Goal: Manage account settings

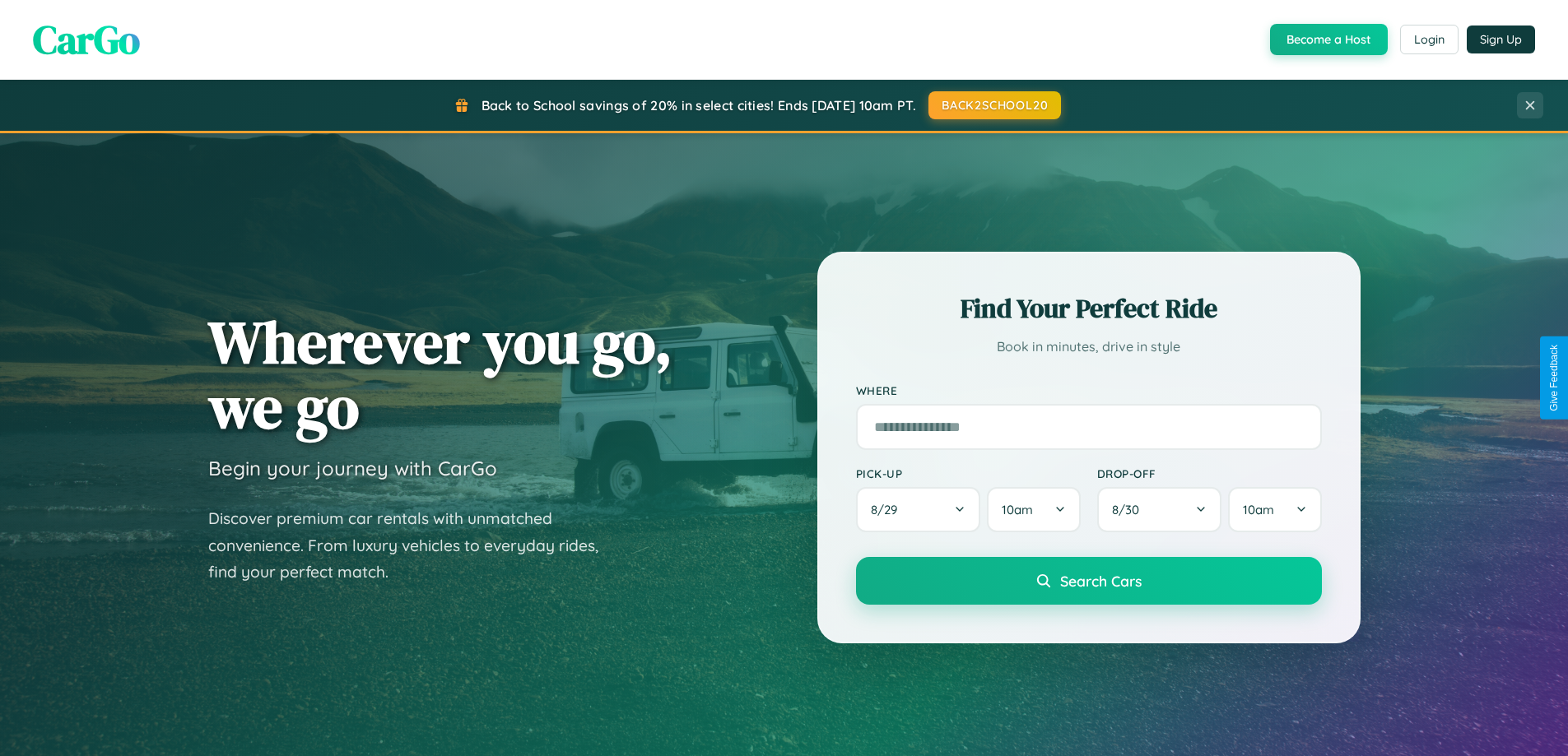
scroll to position [1132, 0]
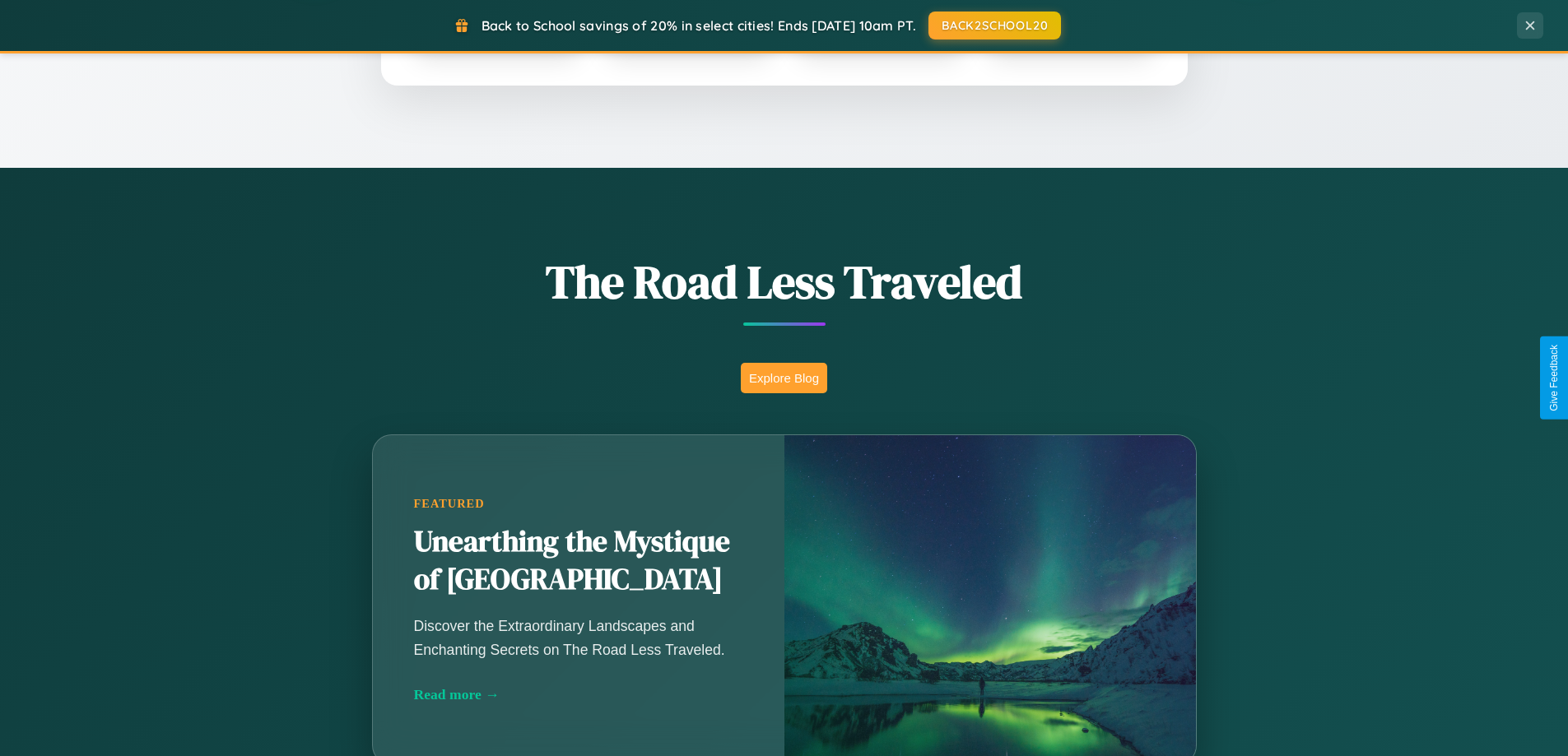
click at [784, 378] on button "Explore Blog" at bounding box center [784, 378] width 86 height 30
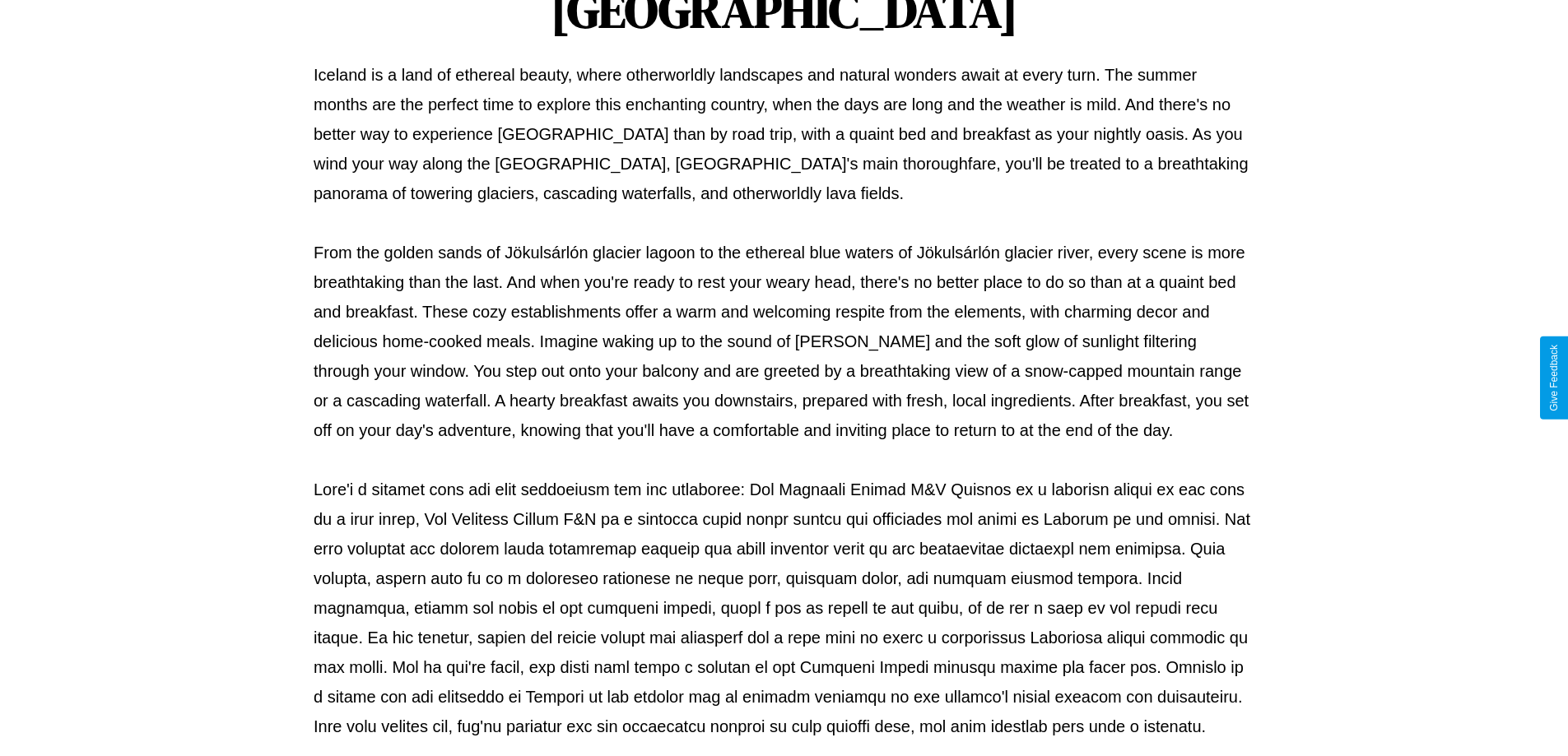
scroll to position [532, 0]
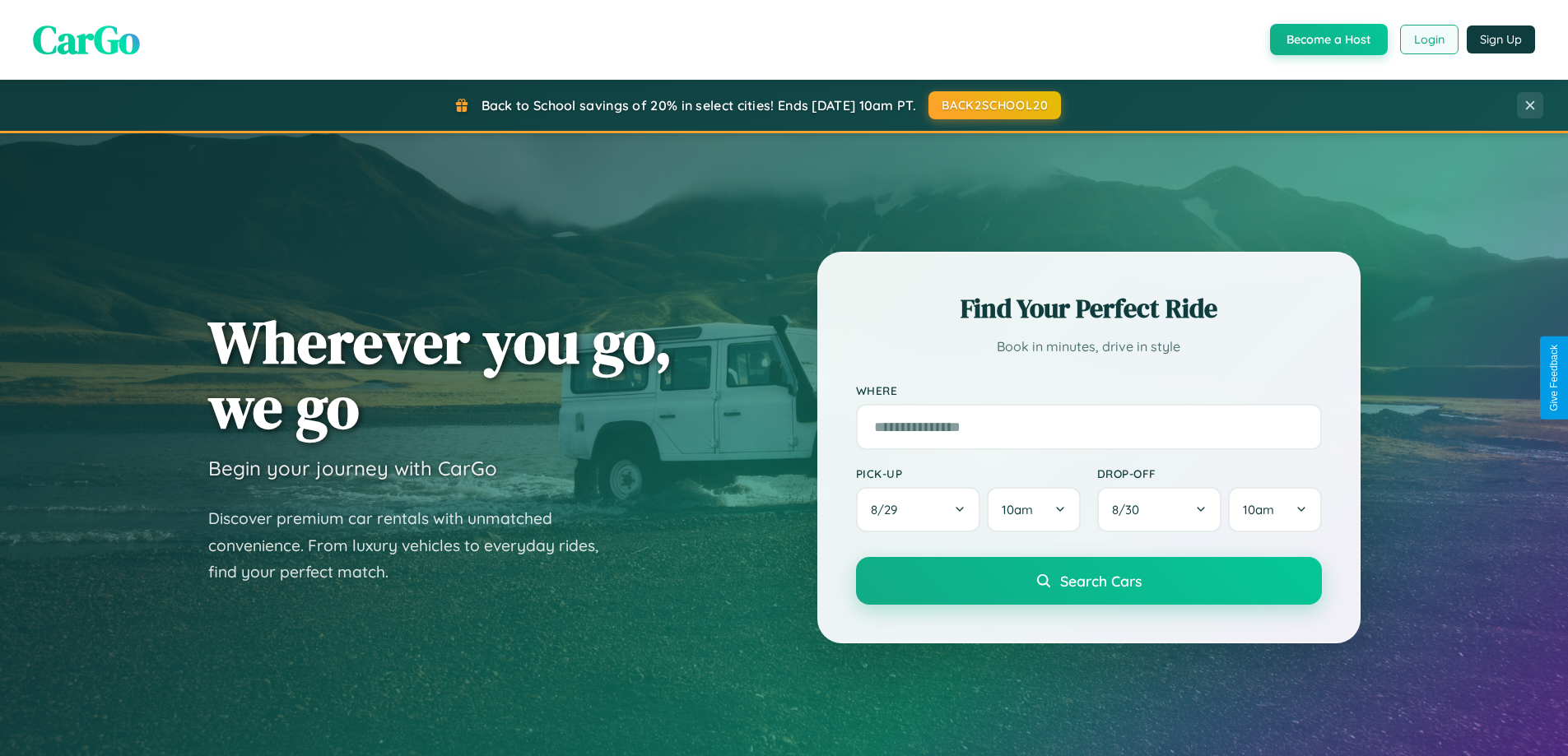
click at [1429, 39] on button "Login" at bounding box center [1430, 39] width 59 height 29
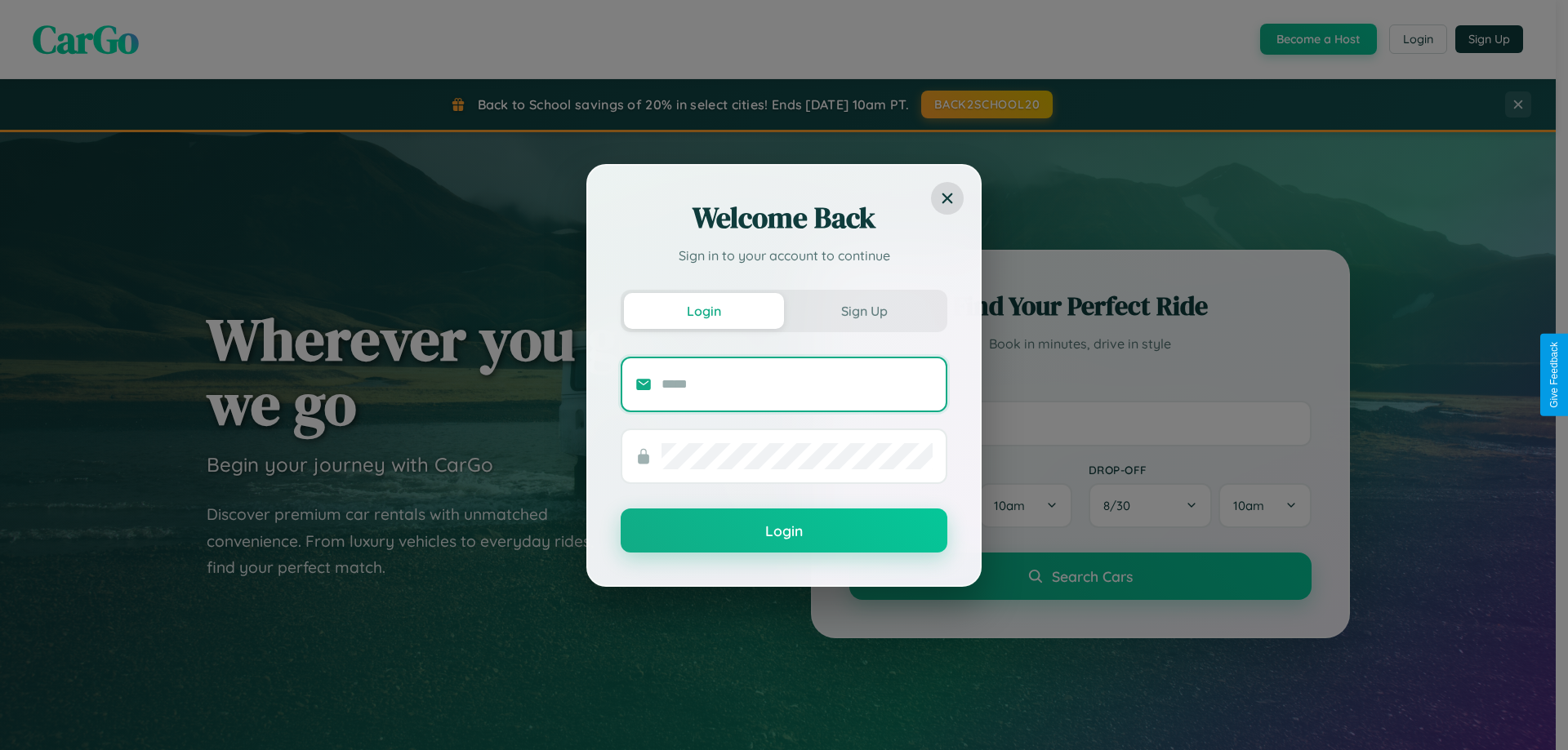
click at [797, 384] on input "text" at bounding box center [797, 384] width 271 height 26
type input "**********"
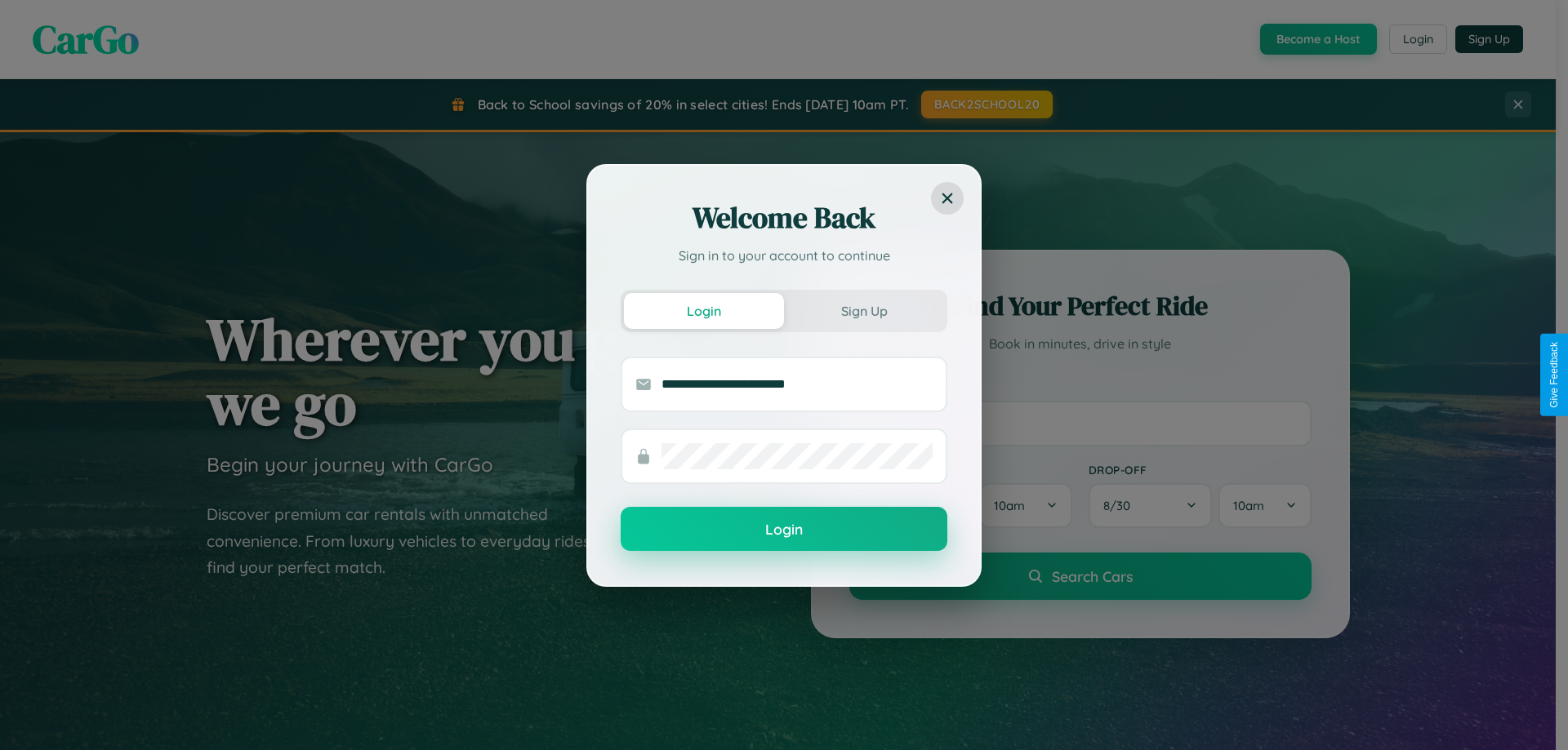
click at [784, 530] on button "Login" at bounding box center [783, 529] width 327 height 44
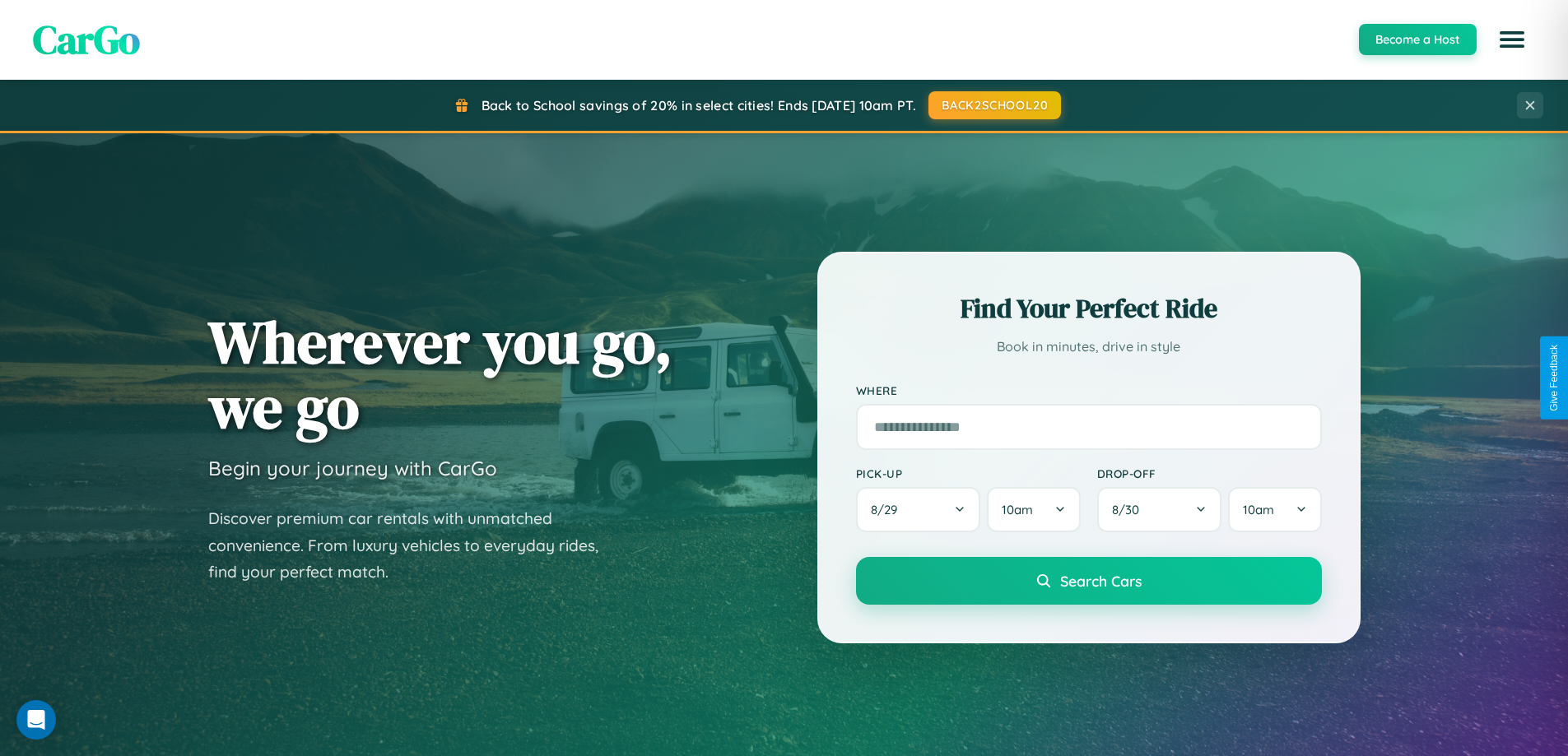
scroll to position [3166, 0]
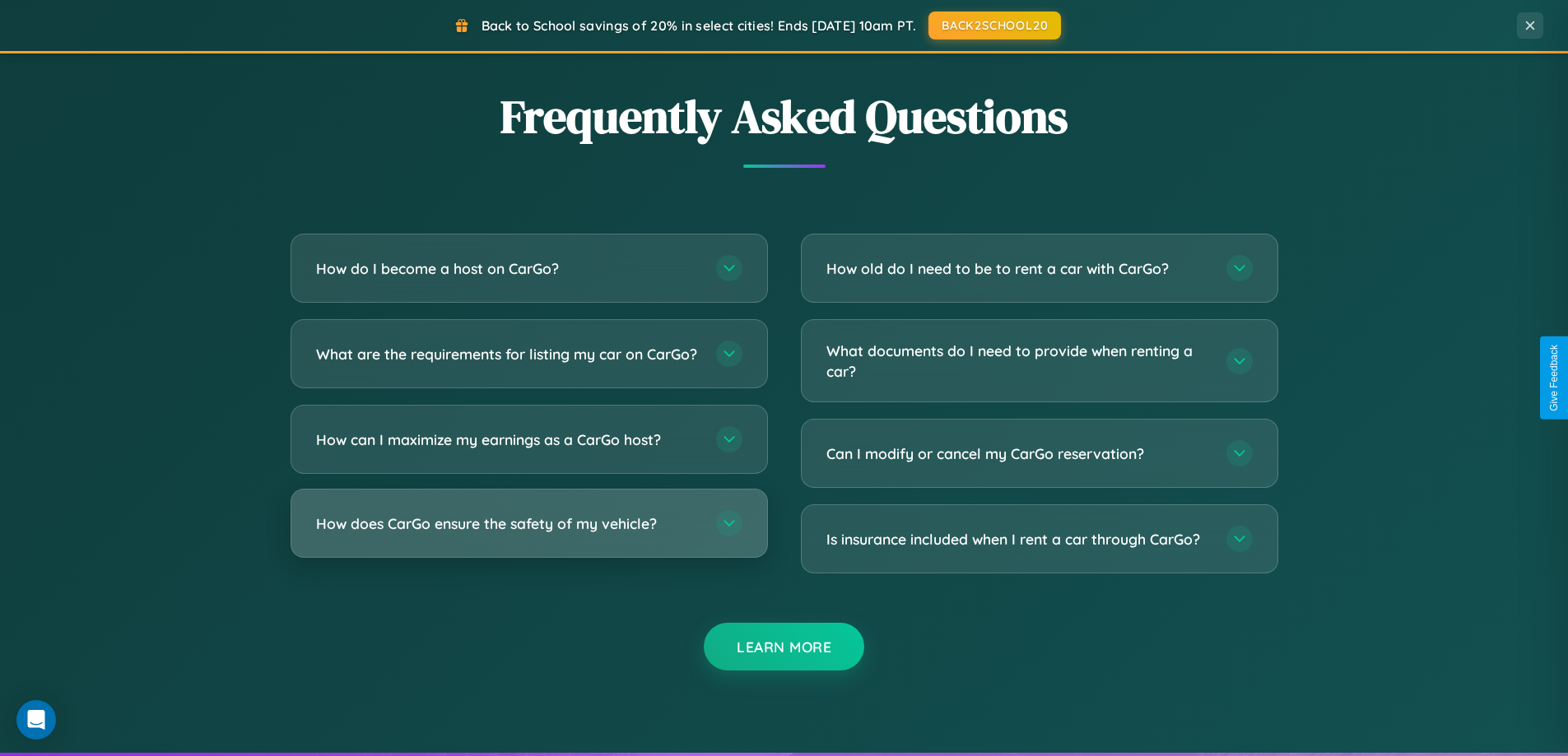
click at [528, 534] on h3 "How does CarGo ensure the safety of my vehicle?" at bounding box center [508, 523] width 383 height 20
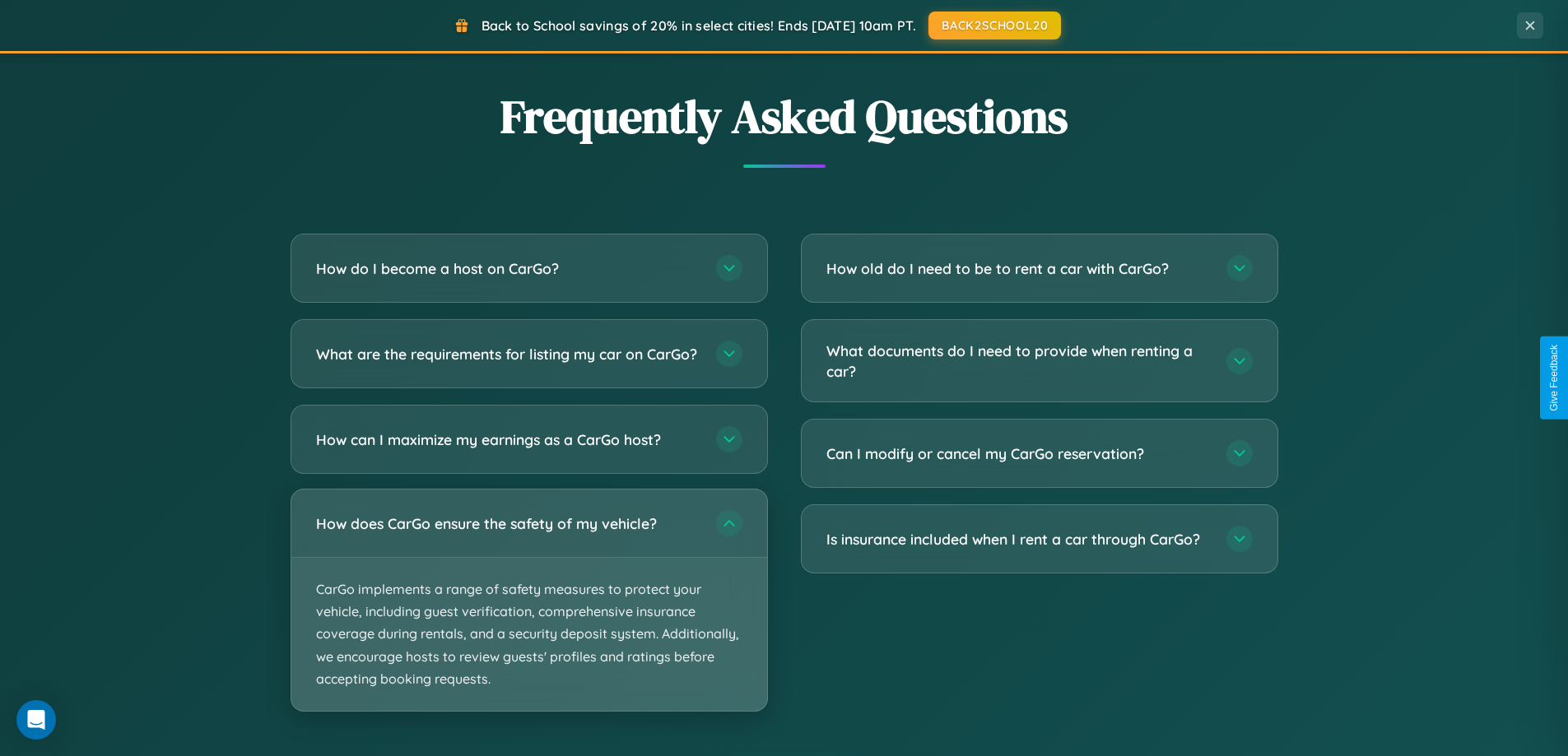
click at [528, 614] on p "CarGo implements a range of safety measures to protect your vehicle, including …" at bounding box center [529, 634] width 476 height 153
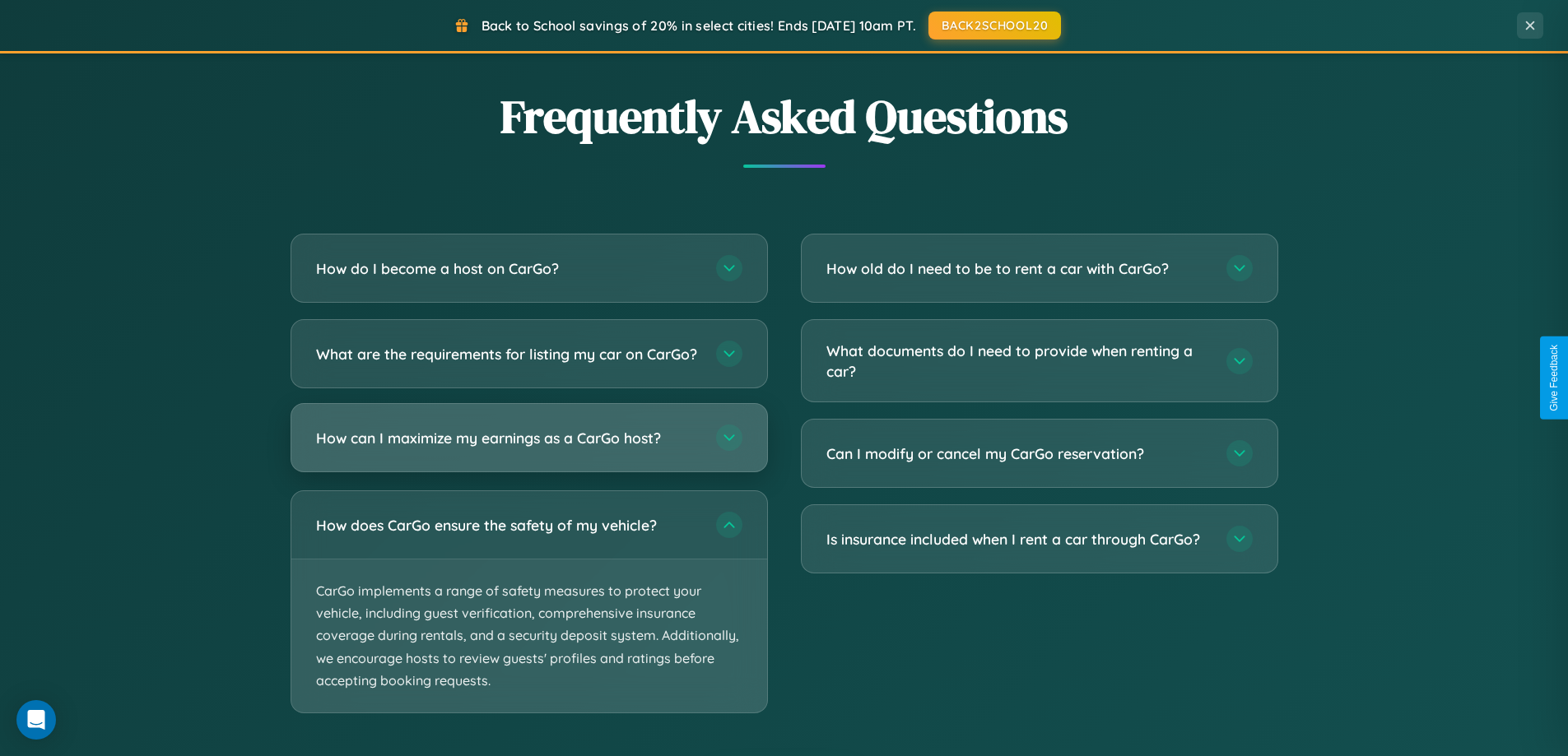
click at [528, 448] on h3 "How can I maximize my earnings as a CarGo host?" at bounding box center [508, 438] width 383 height 20
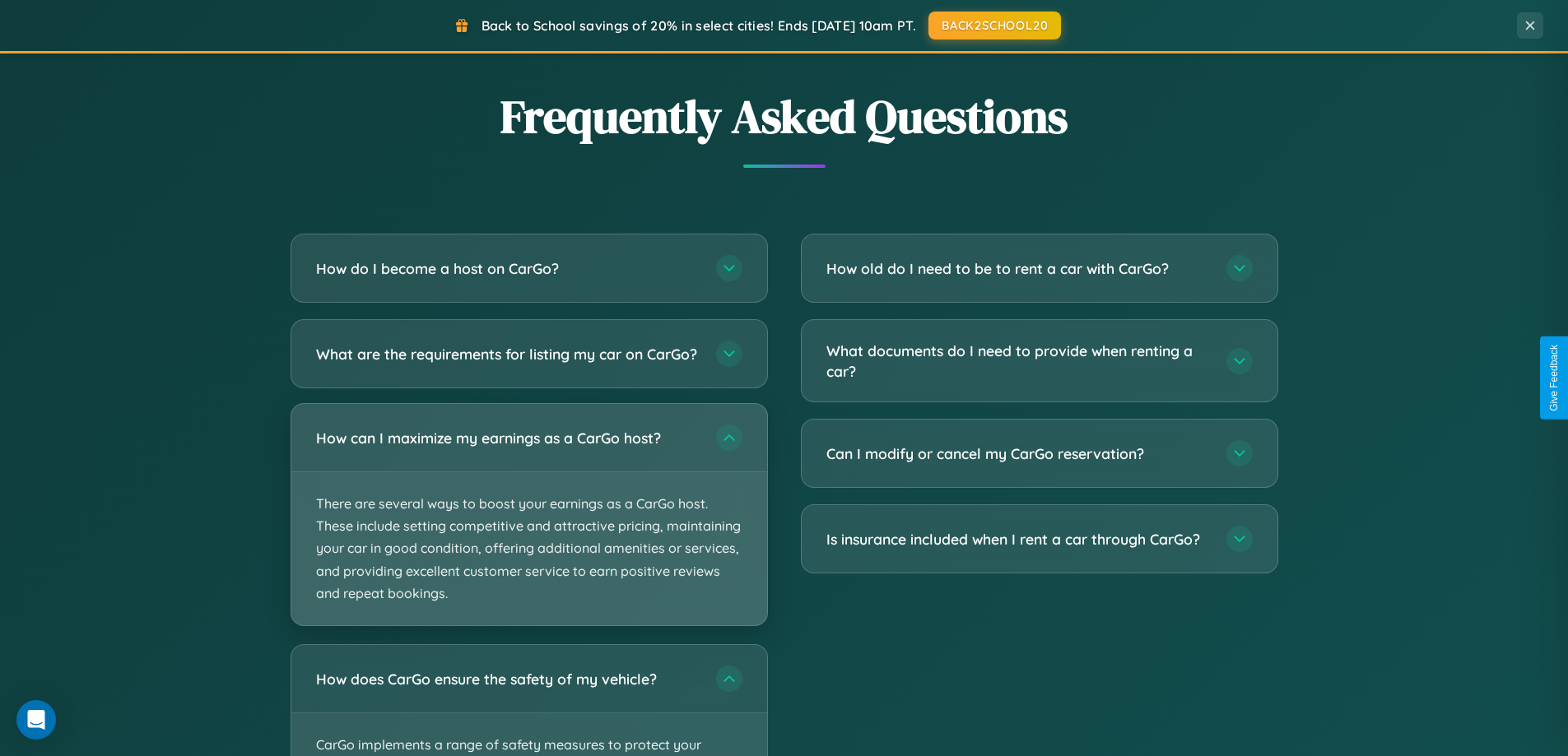
click at [528, 528] on p "There are several ways to boost your earnings as a CarGo host. These include se…" at bounding box center [529, 548] width 476 height 153
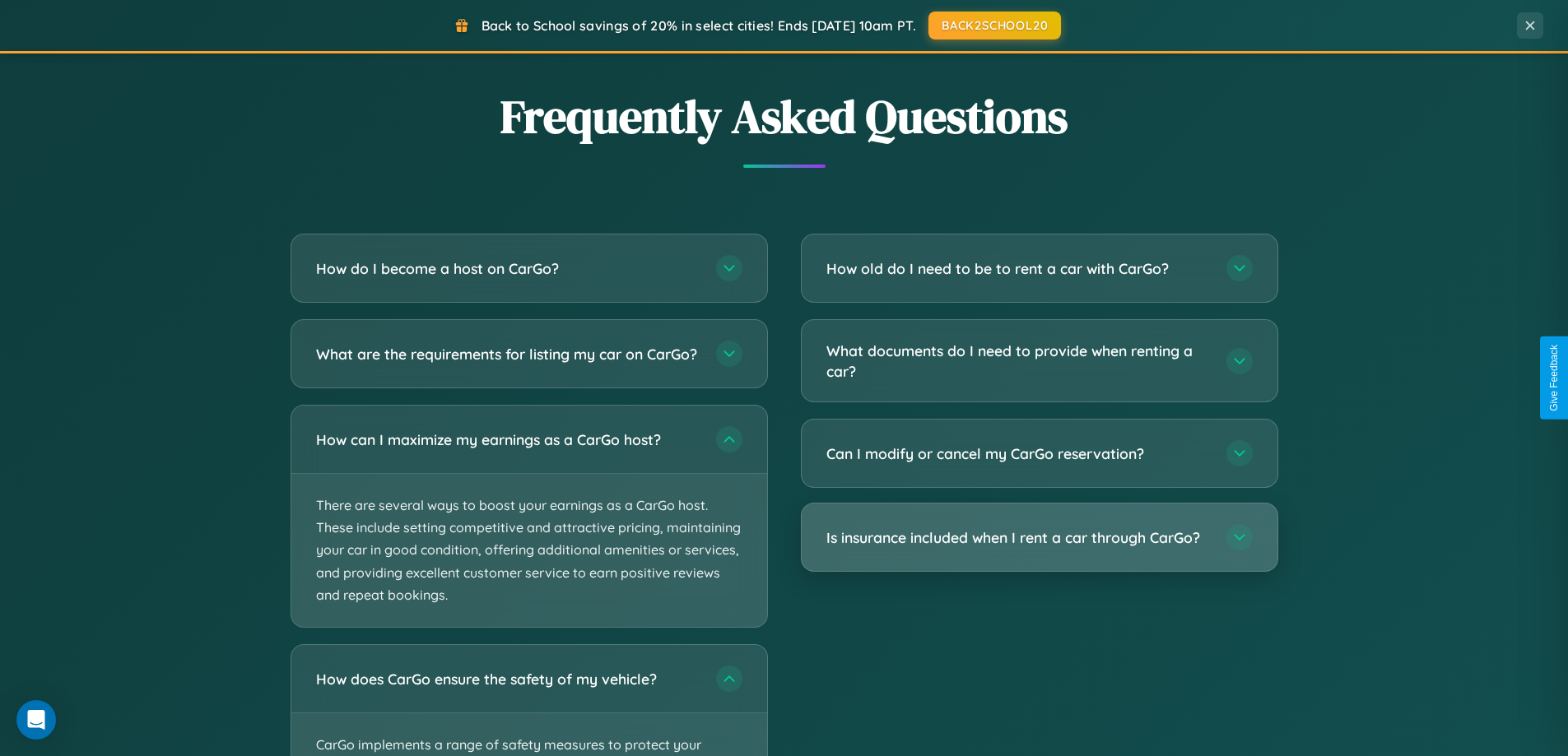
click at [1039, 537] on h3 "Is insurance included when I rent a car through CarGo?" at bounding box center [1018, 537] width 383 height 20
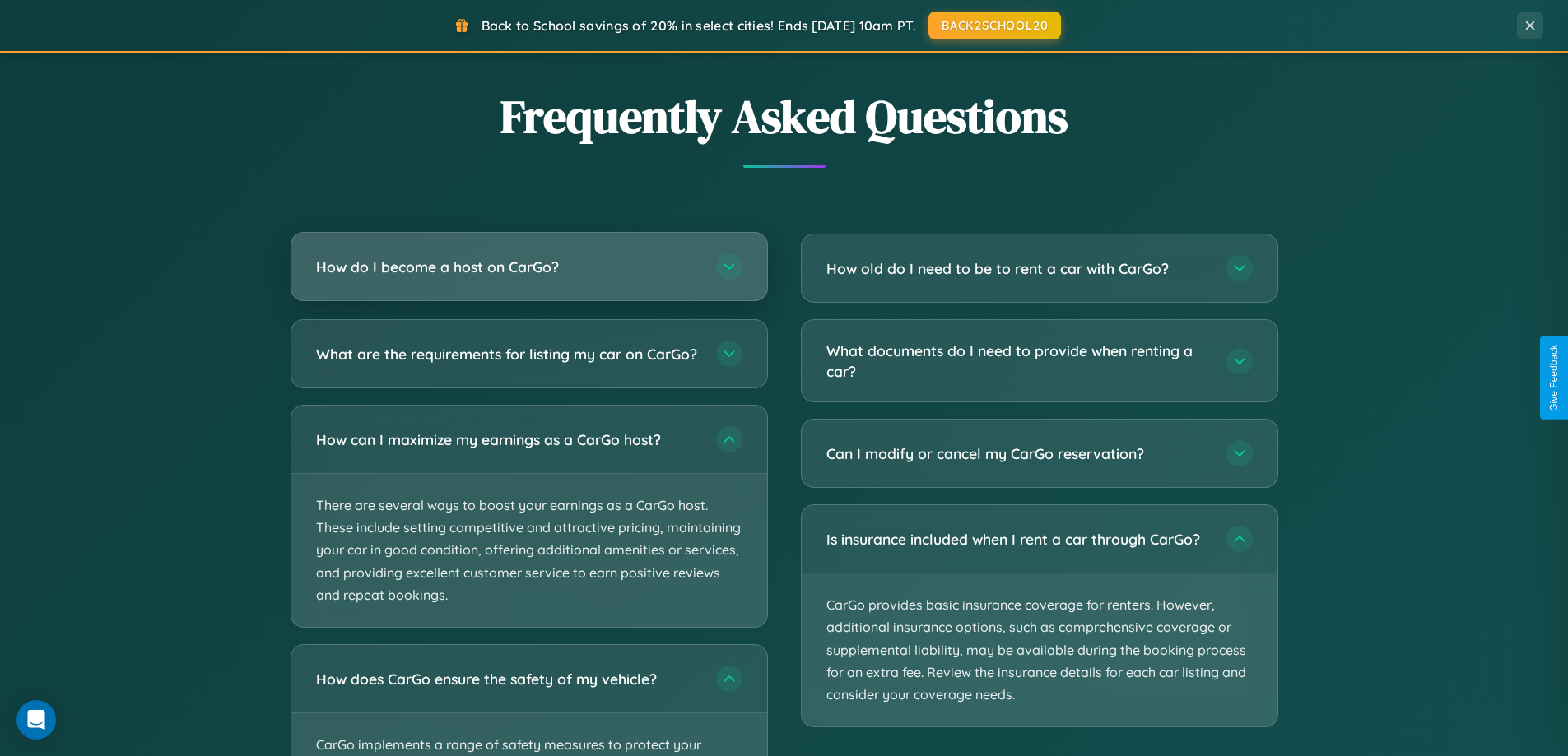
click at [528, 267] on h3 "How do I become a host on CarGo?" at bounding box center [508, 267] width 383 height 20
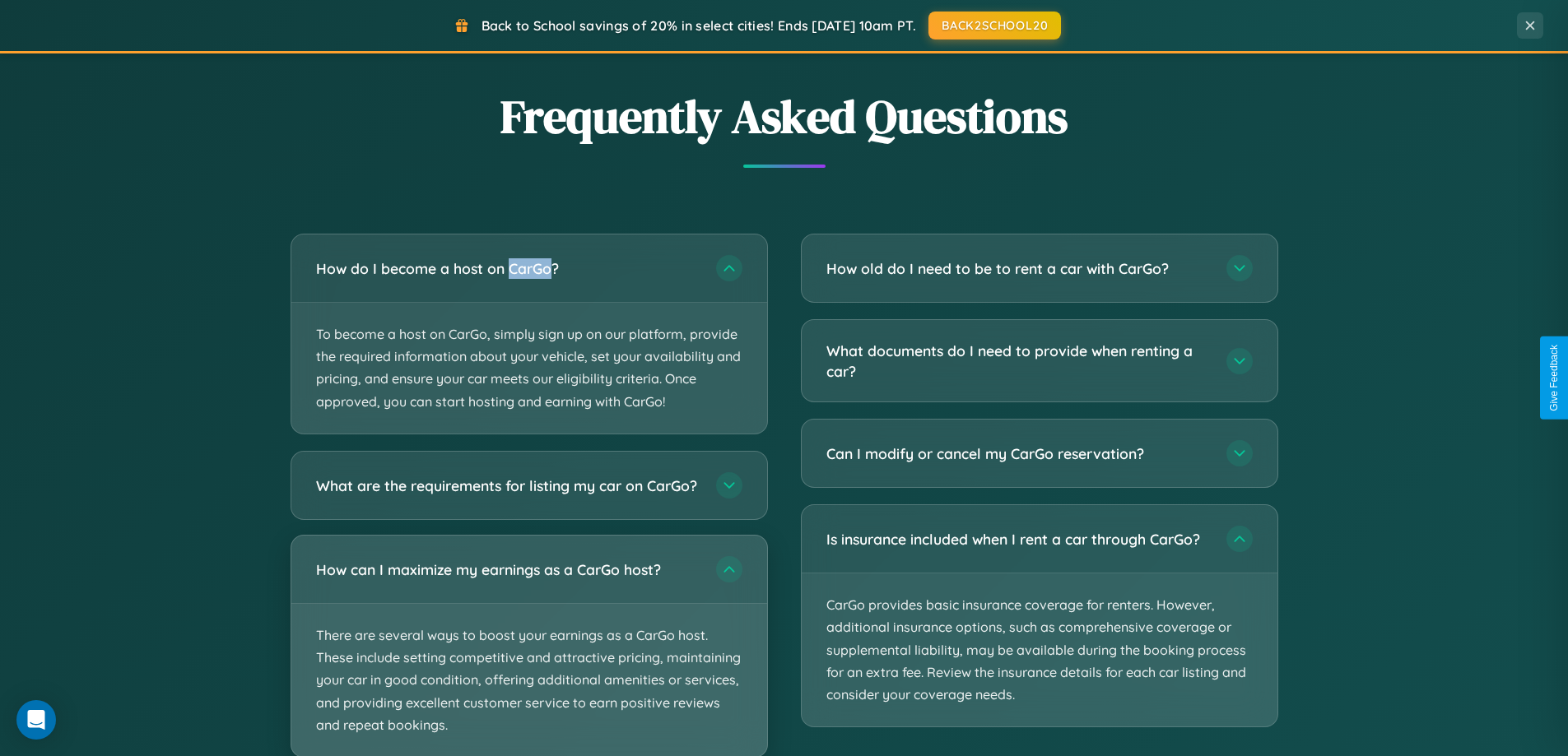
click at [528, 652] on p "There are several ways to boost your earnings as a CarGo host. These include se…" at bounding box center [529, 680] width 476 height 153
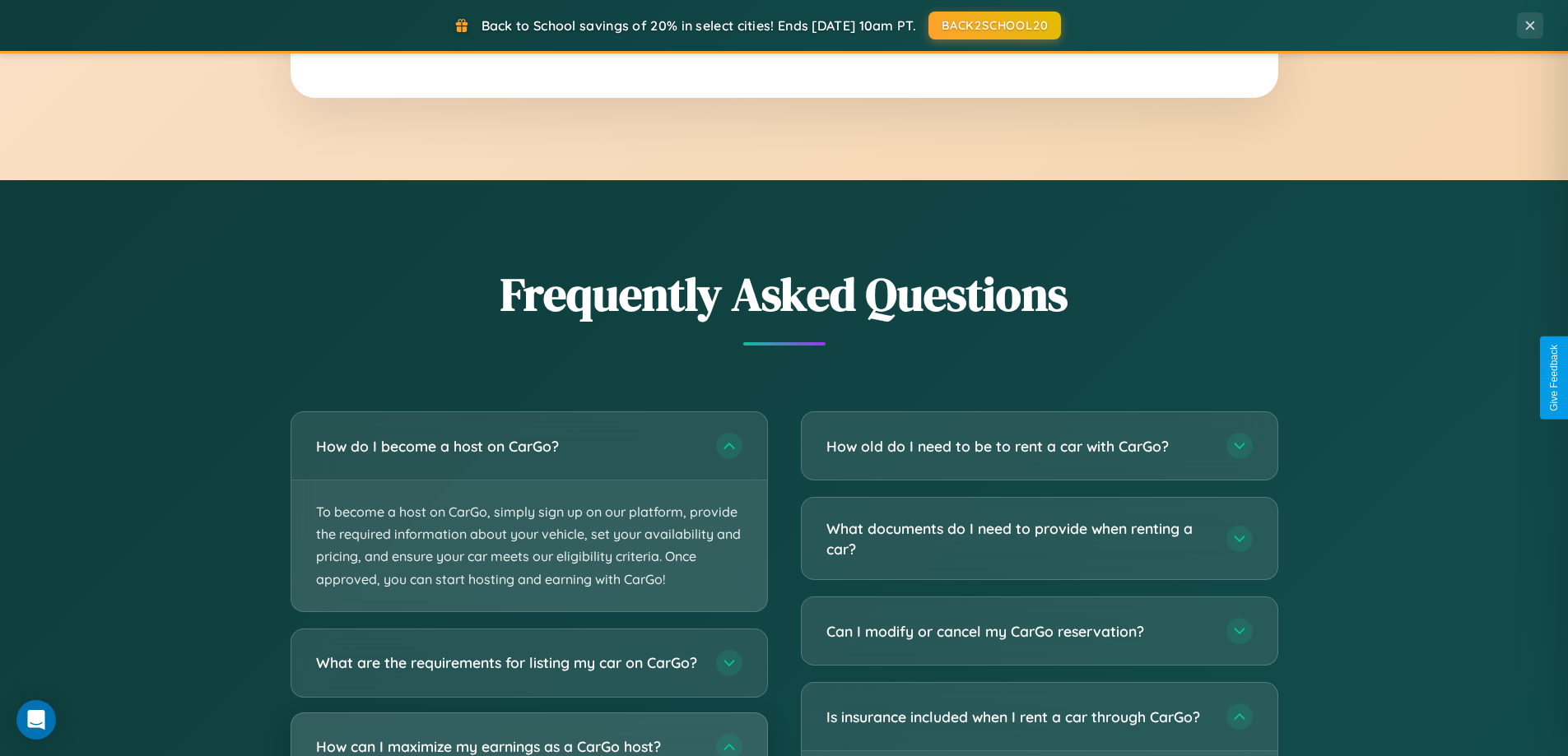
scroll to position [0, 0]
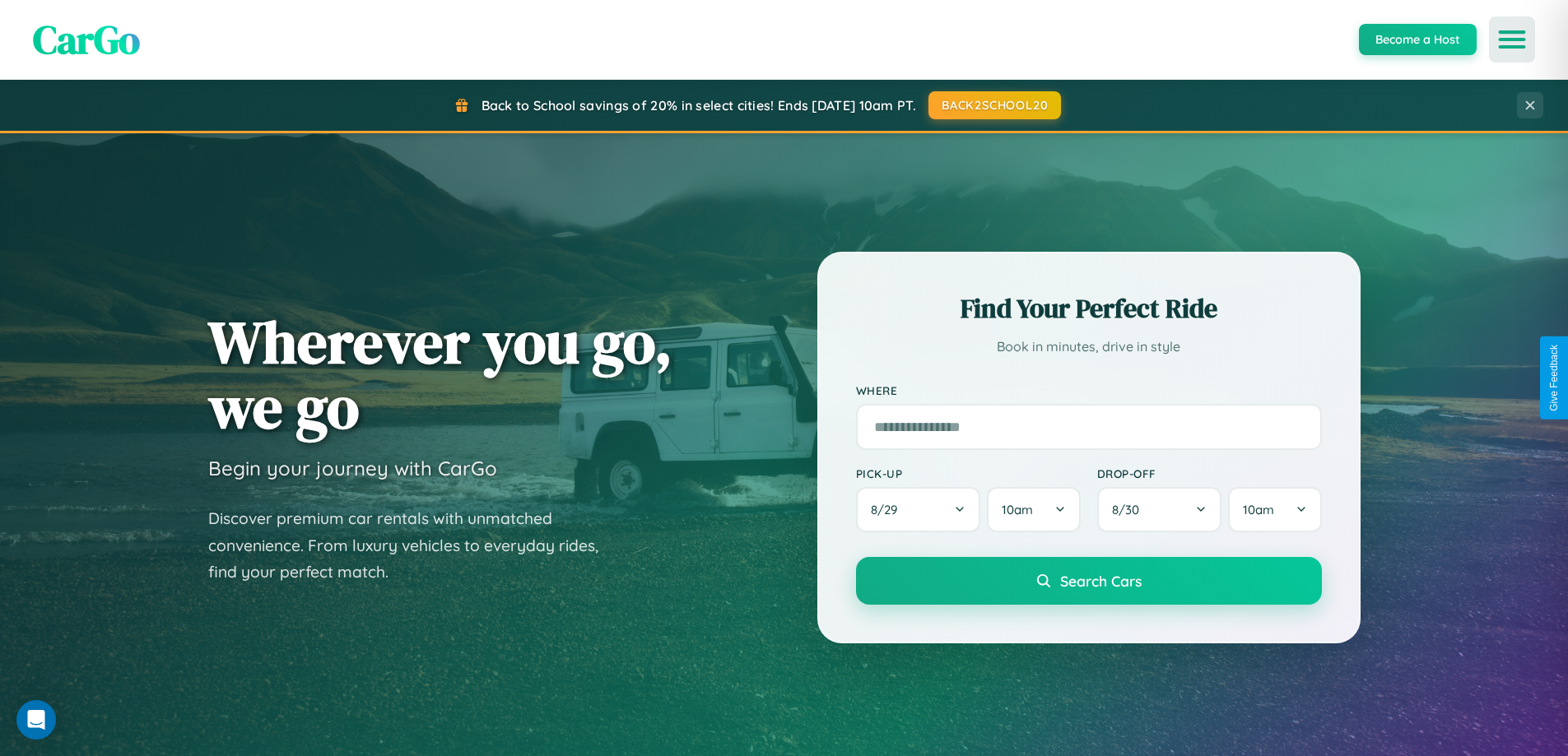
click at [1512, 39] on icon "Open menu" at bounding box center [1513, 39] width 24 height 15
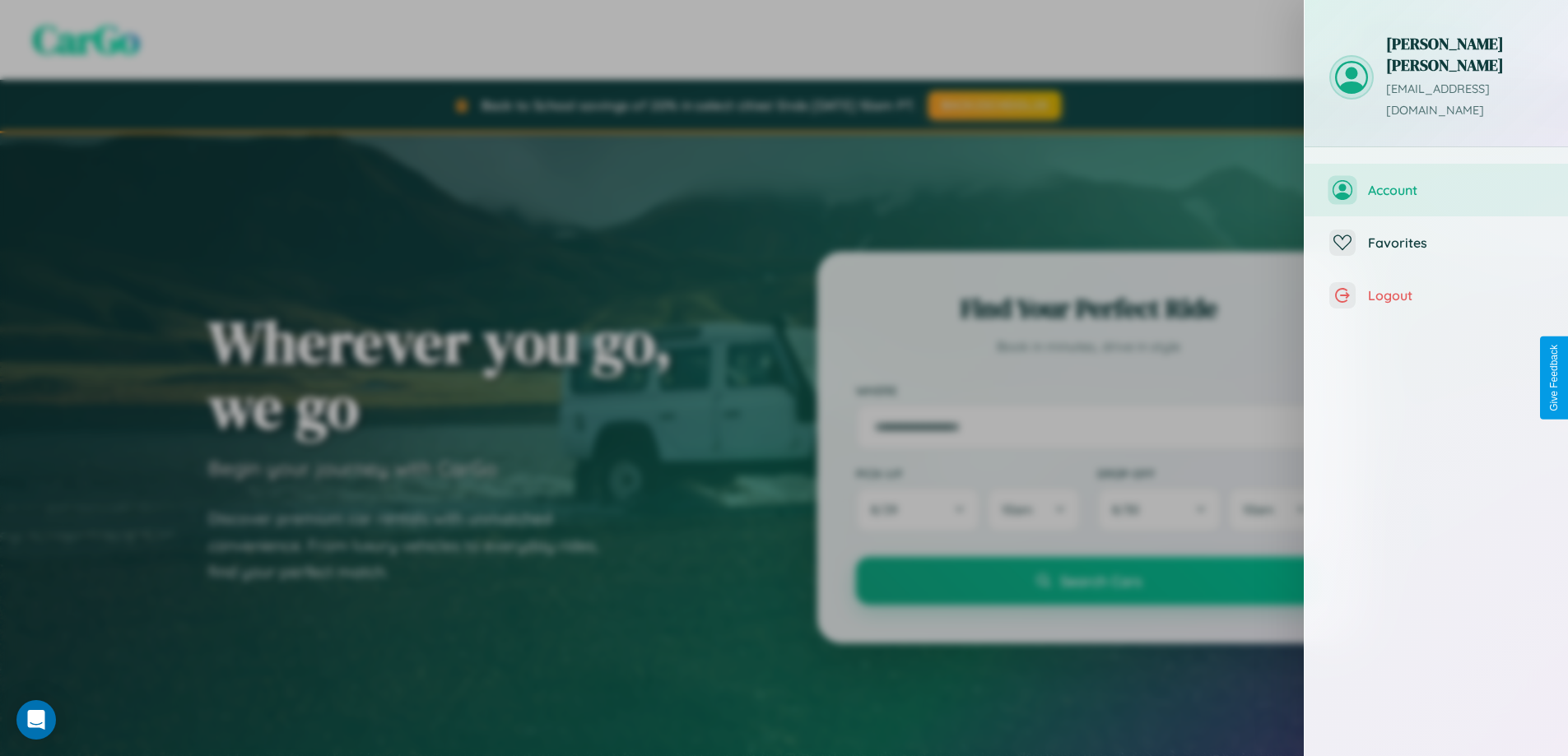
click at [1437, 181] on span "Account" at bounding box center [1455, 190] width 175 height 16
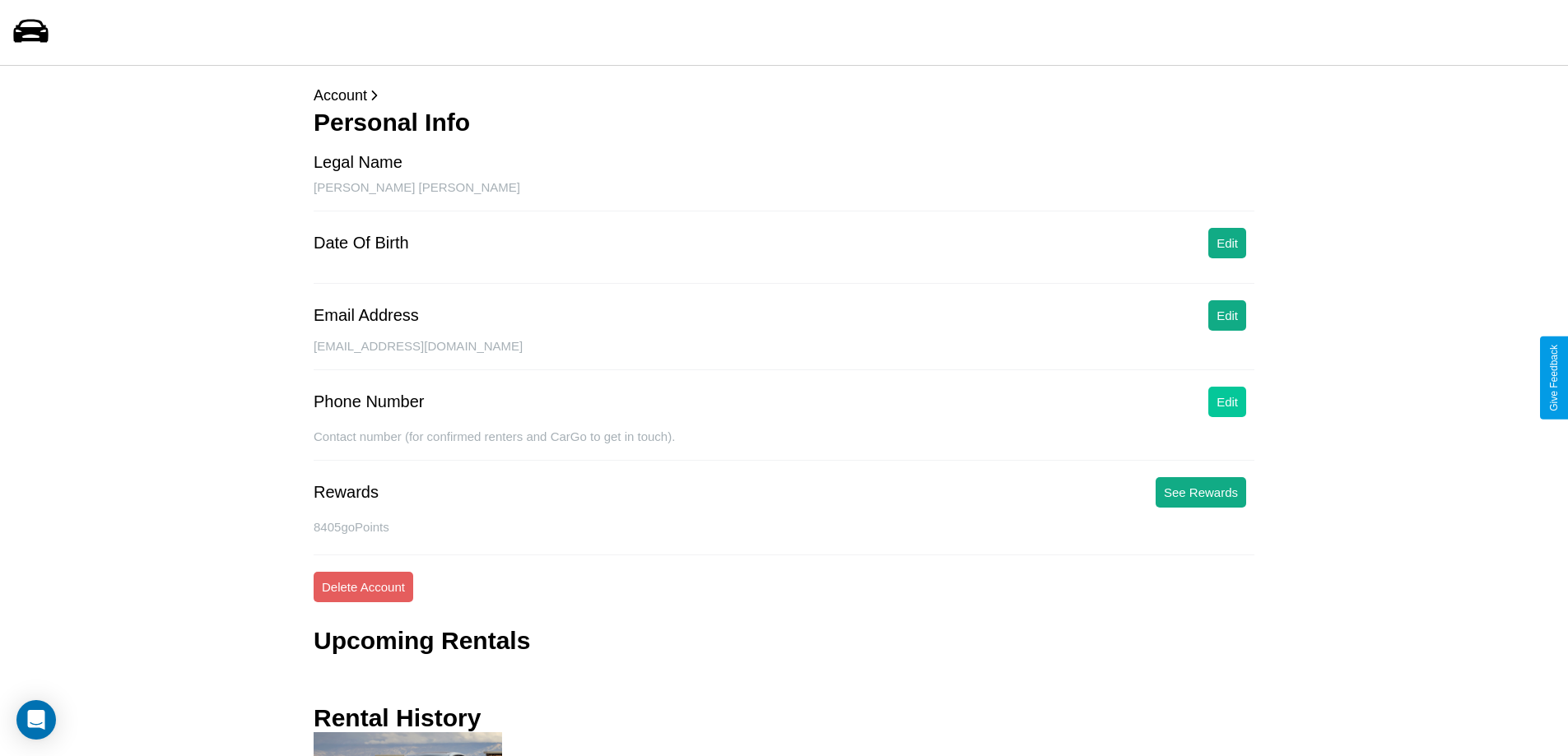
click at [1228, 401] on button "Edit" at bounding box center [1227, 401] width 38 height 30
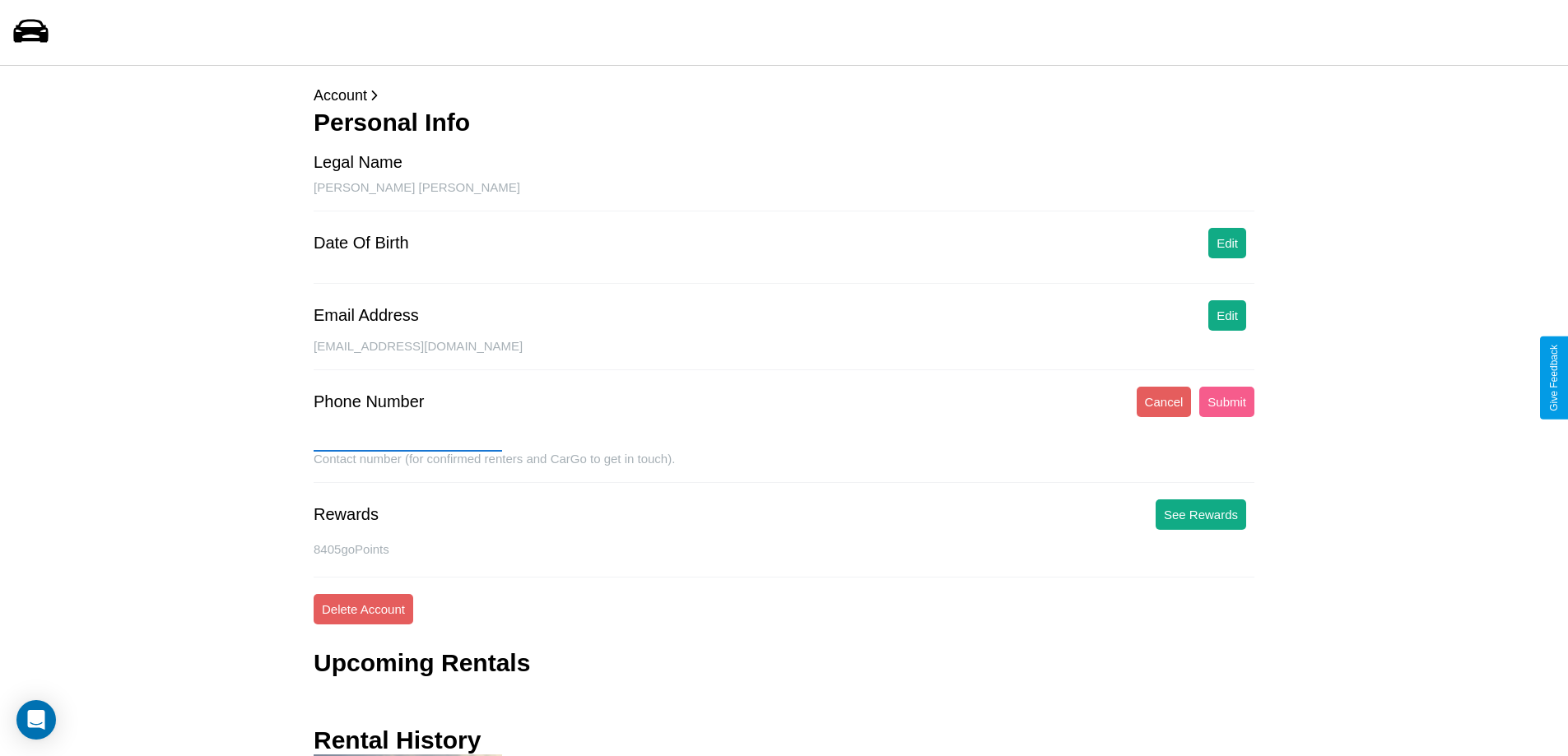
click at [407, 439] on input "text" at bounding box center [408, 438] width 189 height 27
type input "**********"
